Goal: Information Seeking & Learning: Find specific fact

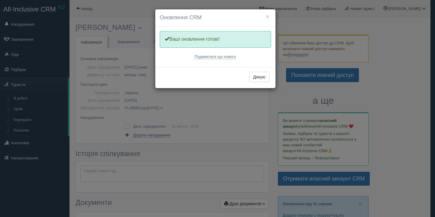
click at [61, 54] on div "× Оновлення CRM Одну хвилинку, оновлюємо Вашу CRM Ваші оновлення готові! Подиви…" at bounding box center [217, 108] width 435 height 217
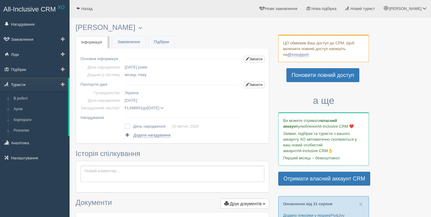
click at [21, 82] on link "Туристи" at bounding box center [34, 84] width 68 height 13
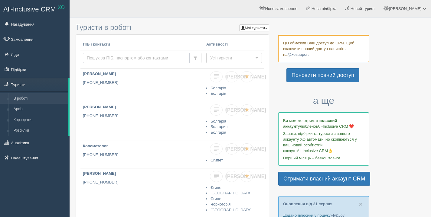
click at [124, 56] on input "text" at bounding box center [136, 58] width 107 height 10
type input "смагіна"
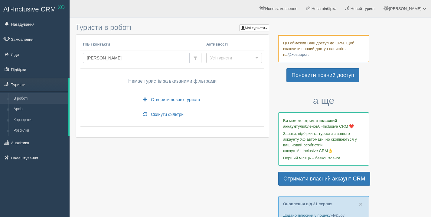
click at [103, 56] on input "смагіна" at bounding box center [136, 58] width 107 height 10
type input "конік"
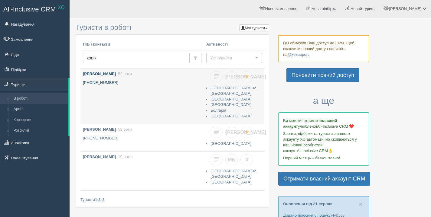
click at [123, 77] on link "Конік Світлана Валентинівна , 52 роки +380 67 648 0464" at bounding box center [141, 96] width 123 height 55
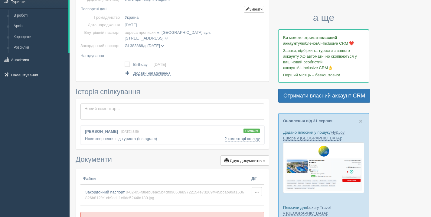
scroll to position [124, 0]
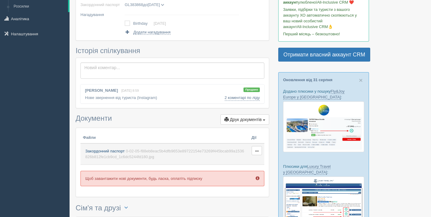
click at [119, 153] on span "Закордонний паспорт" at bounding box center [104, 151] width 39 height 5
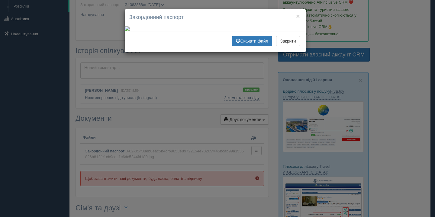
click at [92, 81] on div "× Закордонний паспорт Скачати файл Закрити" at bounding box center [217, 108] width 435 height 217
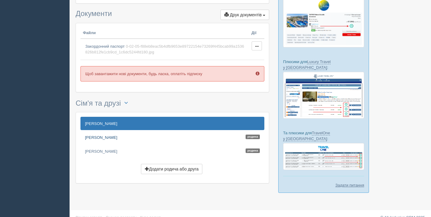
click at [101, 143] on link "[PERSON_NAME]" at bounding box center [172, 137] width 184 height 13
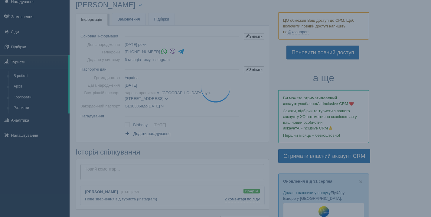
scroll to position [0, 0]
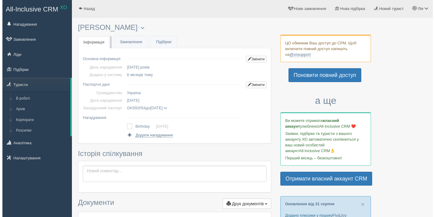
scroll to position [127, 0]
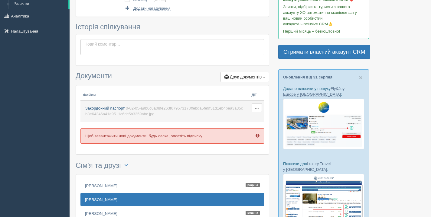
click at [110, 114] on span "0-02-05-a9b6c6a08fe263f679573173ffebda5fe9f51d1eb4bea3a35cb8e64346a41a95_1c6dc5…" at bounding box center [164, 111] width 158 height 10
